Goal: Complete application form: Complete application form

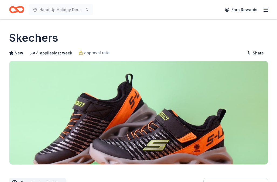
scroll to position [205, 0]
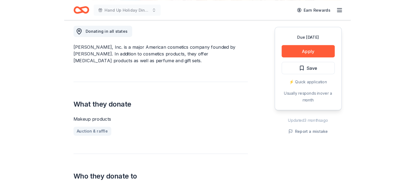
scroll to position [151, 0]
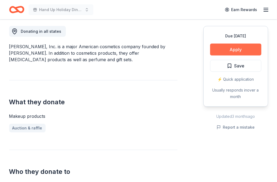
click at [239, 48] on button "Apply" at bounding box center [235, 49] width 51 height 12
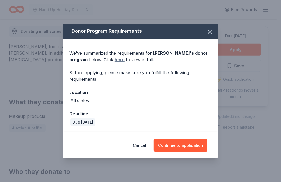
click at [119, 60] on link "here" at bounding box center [120, 59] width 10 height 6
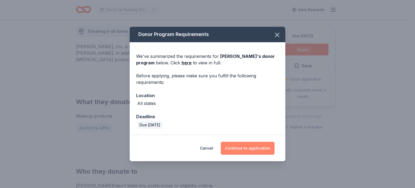
click at [264, 147] on button "Continue to application" at bounding box center [248, 148] width 54 height 13
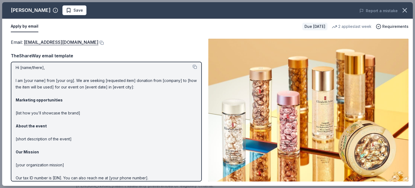
scroll to position [0, 0]
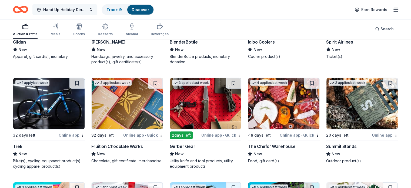
scroll to position [3731, 0]
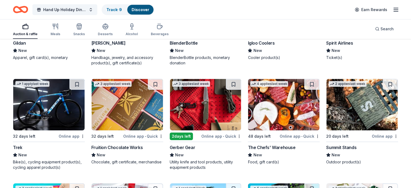
click at [72, 106] on img at bounding box center [48, 104] width 71 height 51
click at [287, 106] on img at bounding box center [283, 104] width 71 height 51
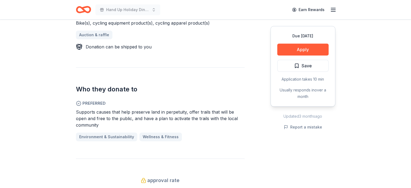
scroll to position [245, 0]
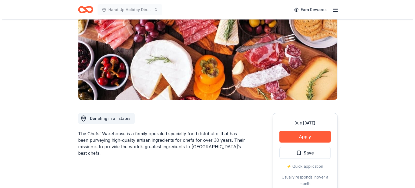
scroll to position [66, 0]
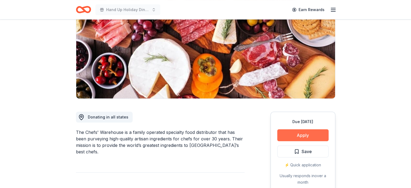
click at [316, 136] on button "Apply" at bounding box center [302, 135] width 51 height 12
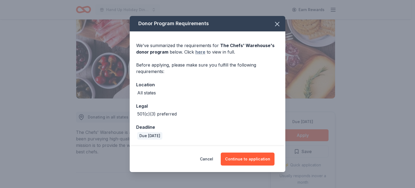
click at [203, 53] on link "here" at bounding box center [200, 52] width 10 height 6
